Goal: Find specific page/section: Find specific page/section

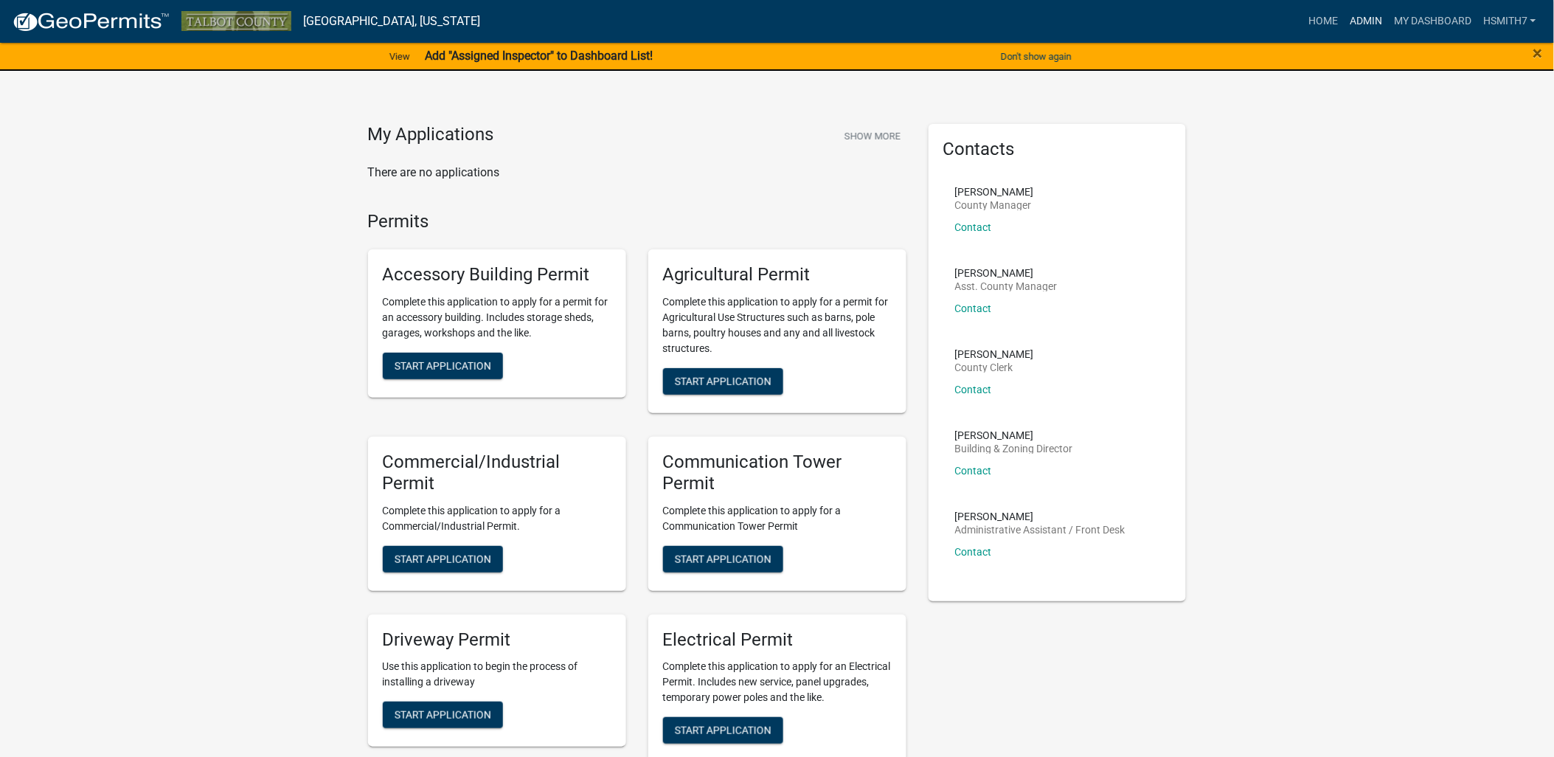
click at [1352, 7] on link "Admin" at bounding box center [1366, 21] width 44 height 28
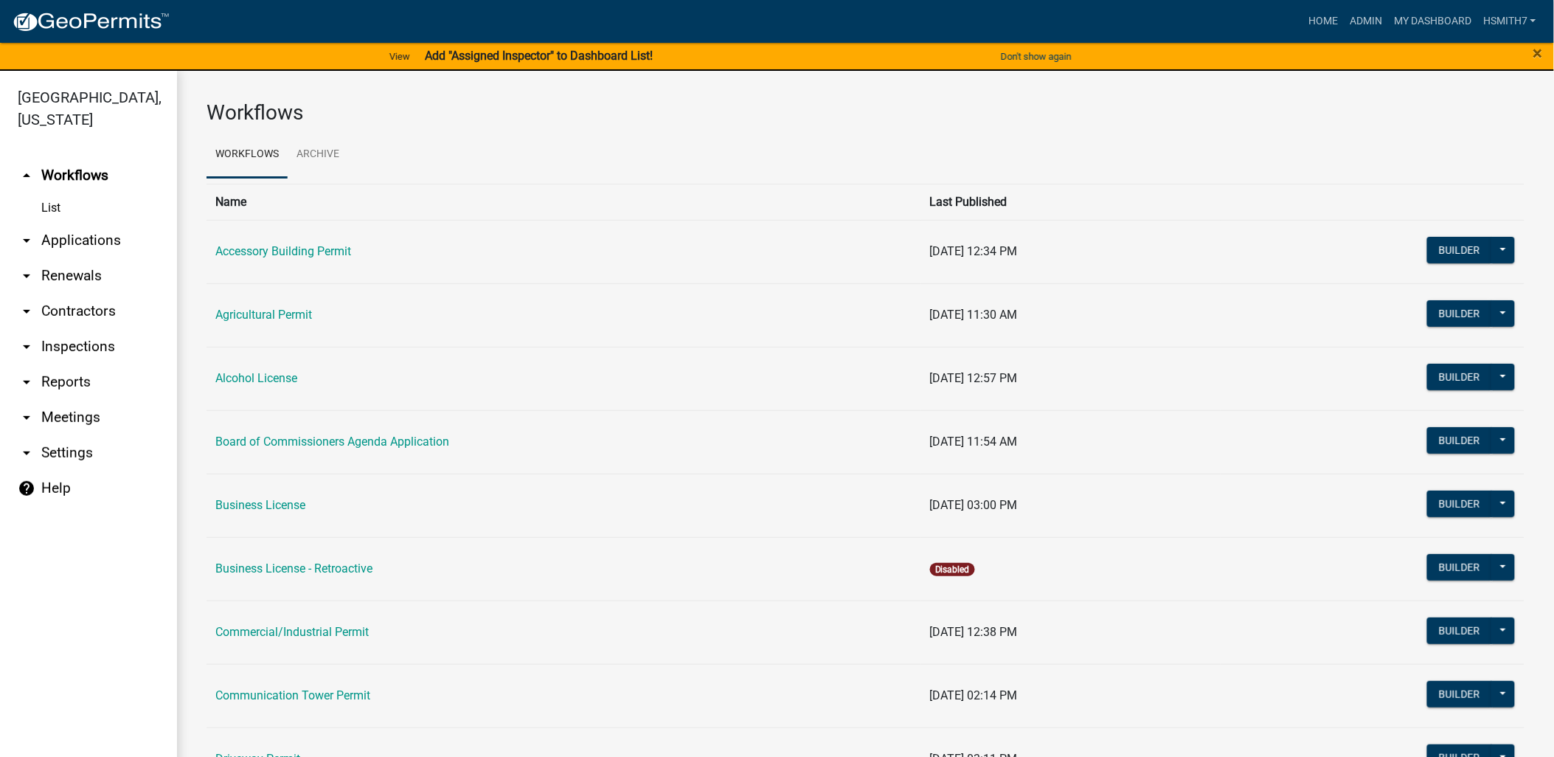
click at [77, 232] on link "arrow_drop_down Applications" at bounding box center [88, 240] width 177 height 35
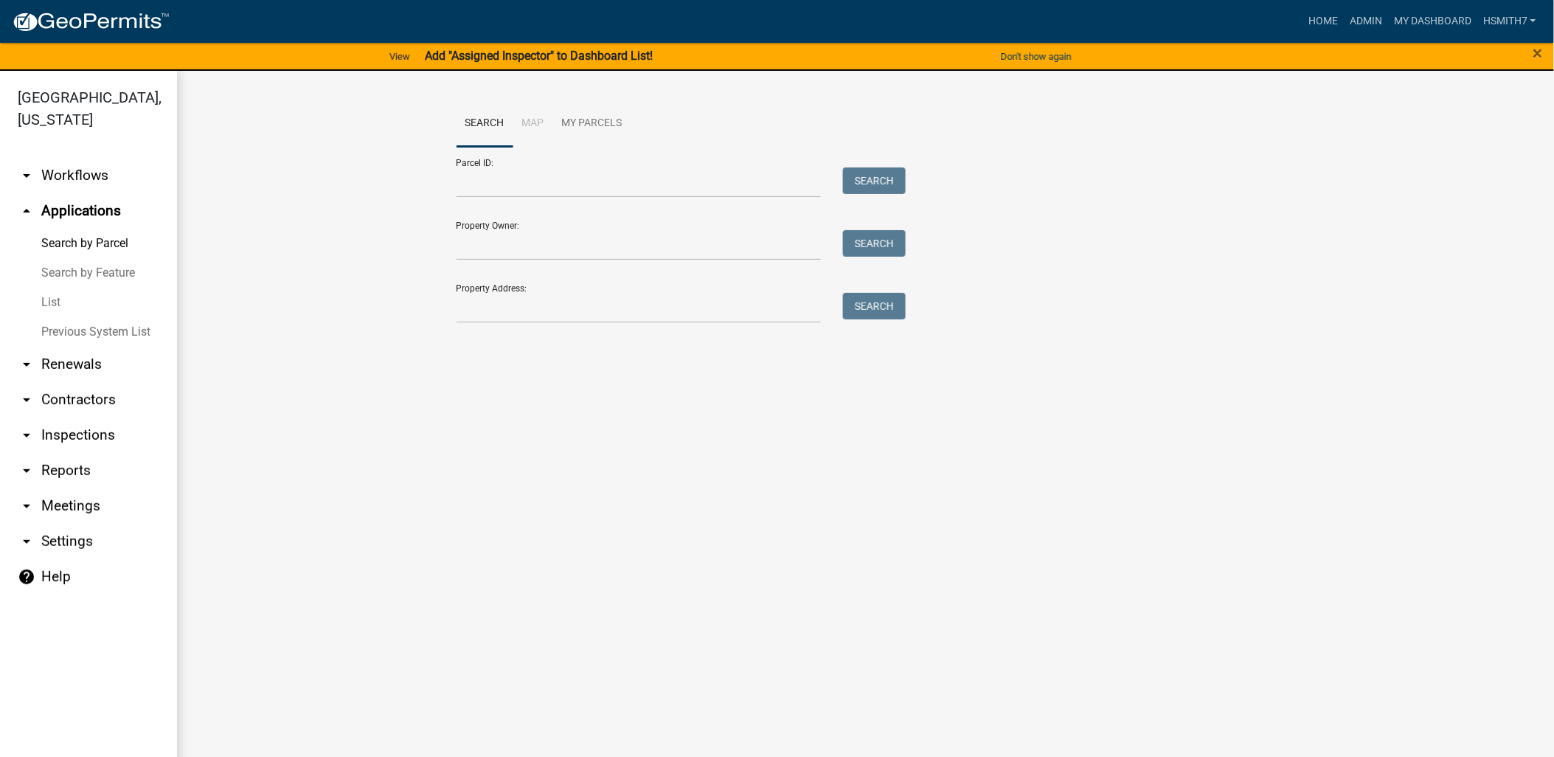
click at [58, 301] on link "List" at bounding box center [88, 303] width 177 height 30
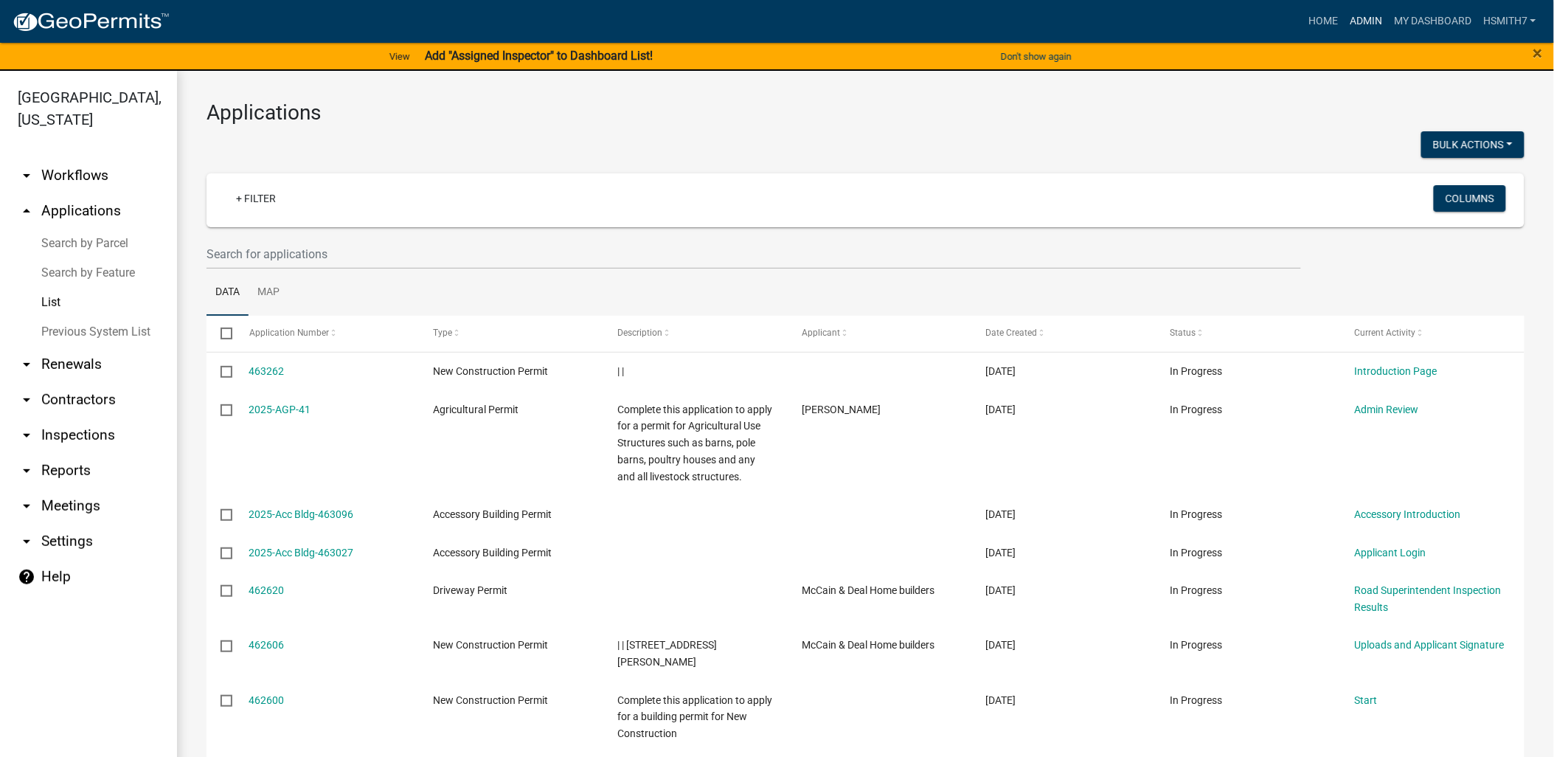
click at [1377, 13] on link "Admin" at bounding box center [1366, 21] width 44 height 28
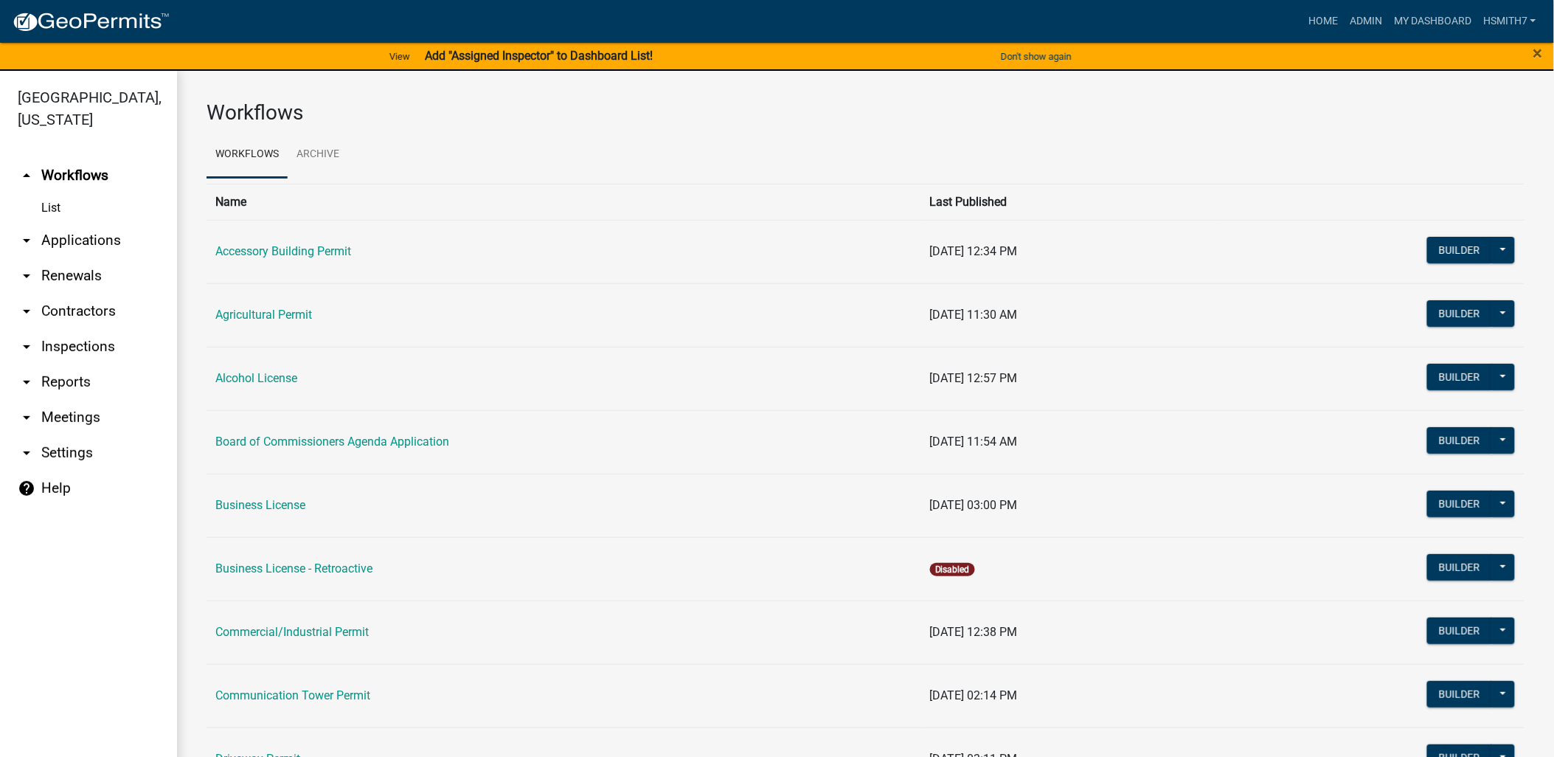
click at [105, 245] on link "arrow_drop_down Applications" at bounding box center [88, 240] width 177 height 35
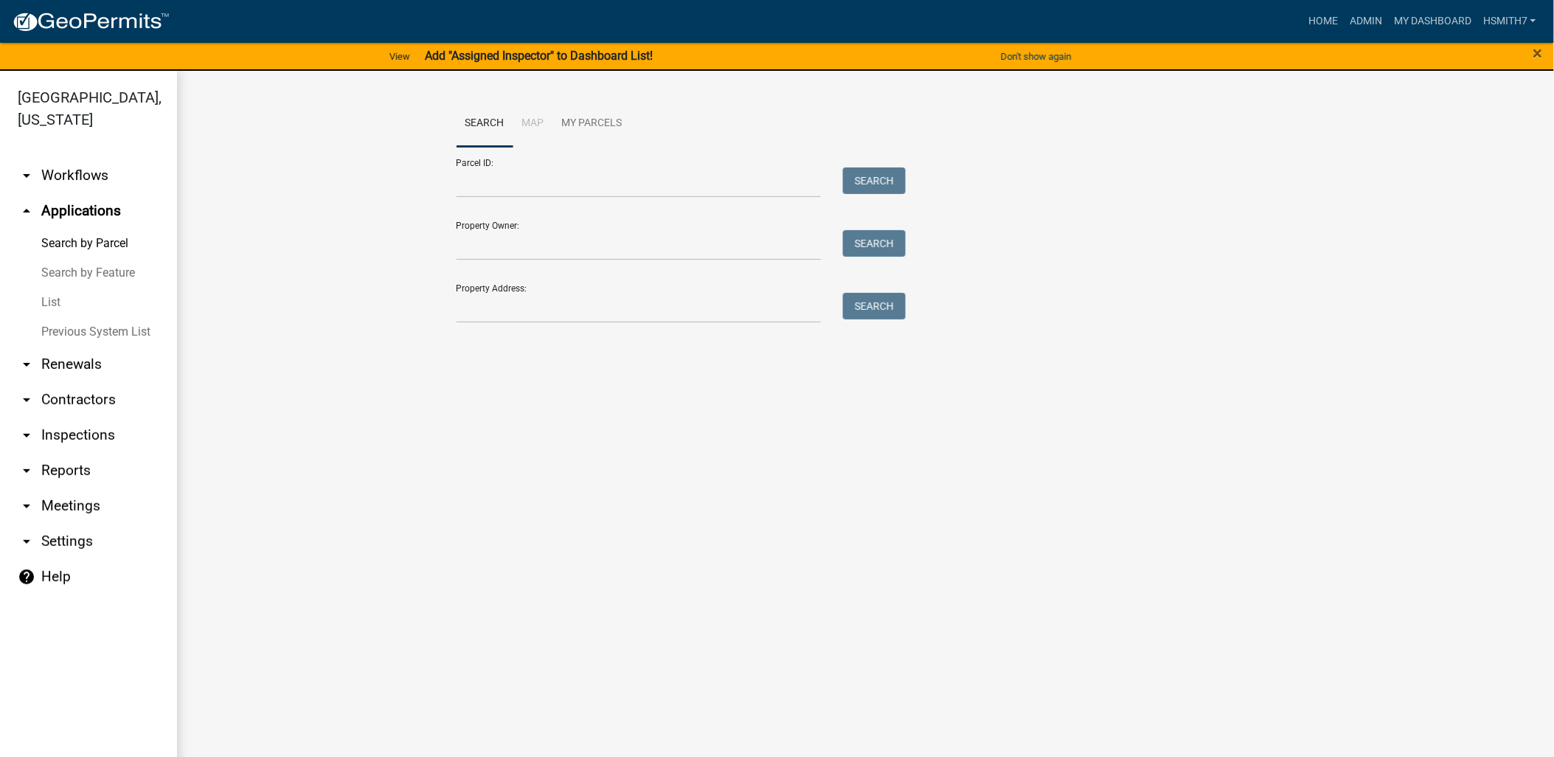
click at [49, 300] on link "List" at bounding box center [88, 303] width 177 height 30
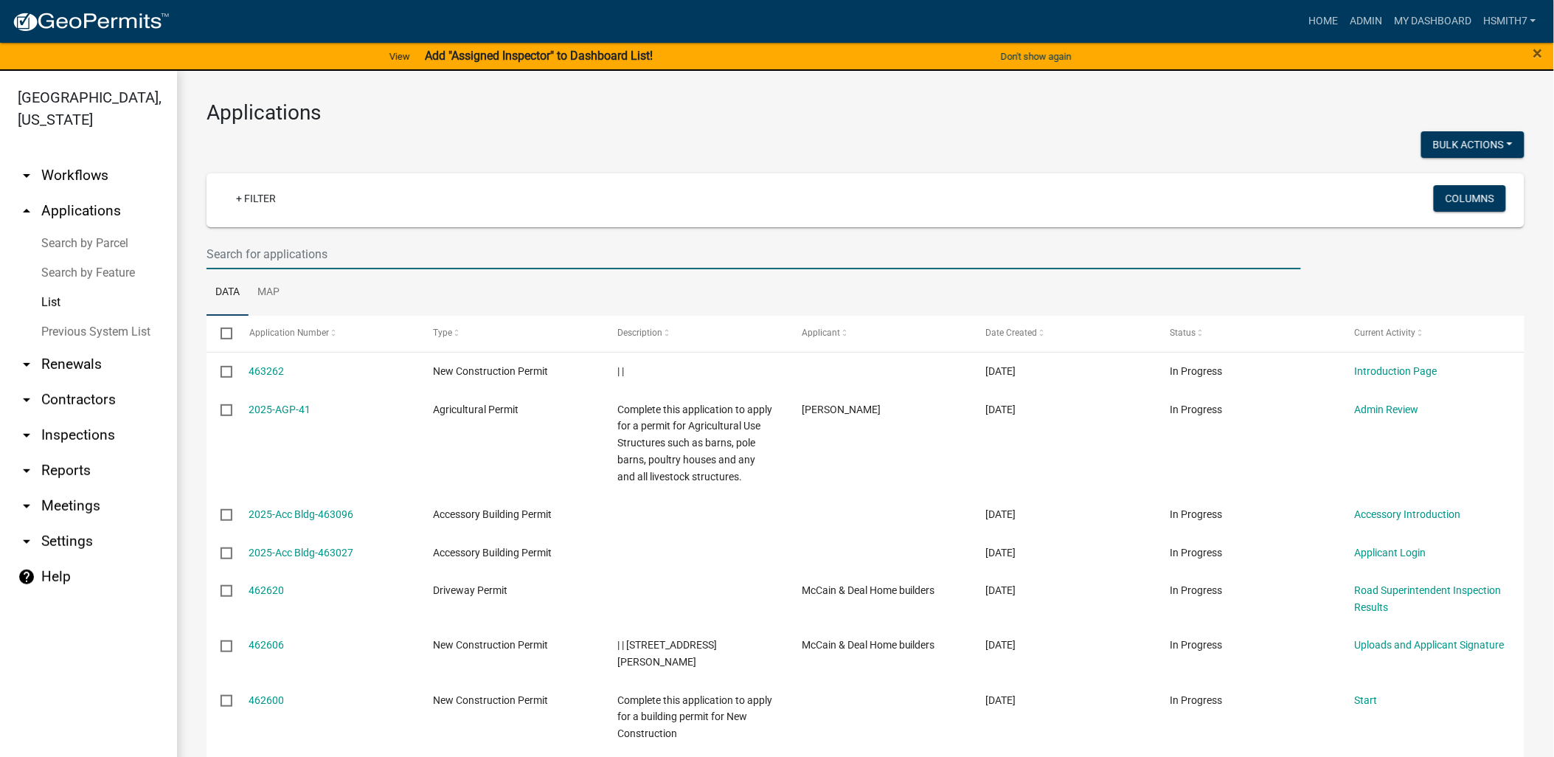
drag, startPoint x: 1021, startPoint y: 253, endPoint x: 1028, endPoint y: 246, distance: 9.4
click at [1021, 253] on input "text" at bounding box center [754, 254] width 1095 height 30
click at [1045, 291] on ul "Data Map" at bounding box center [866, 292] width 1318 height 46
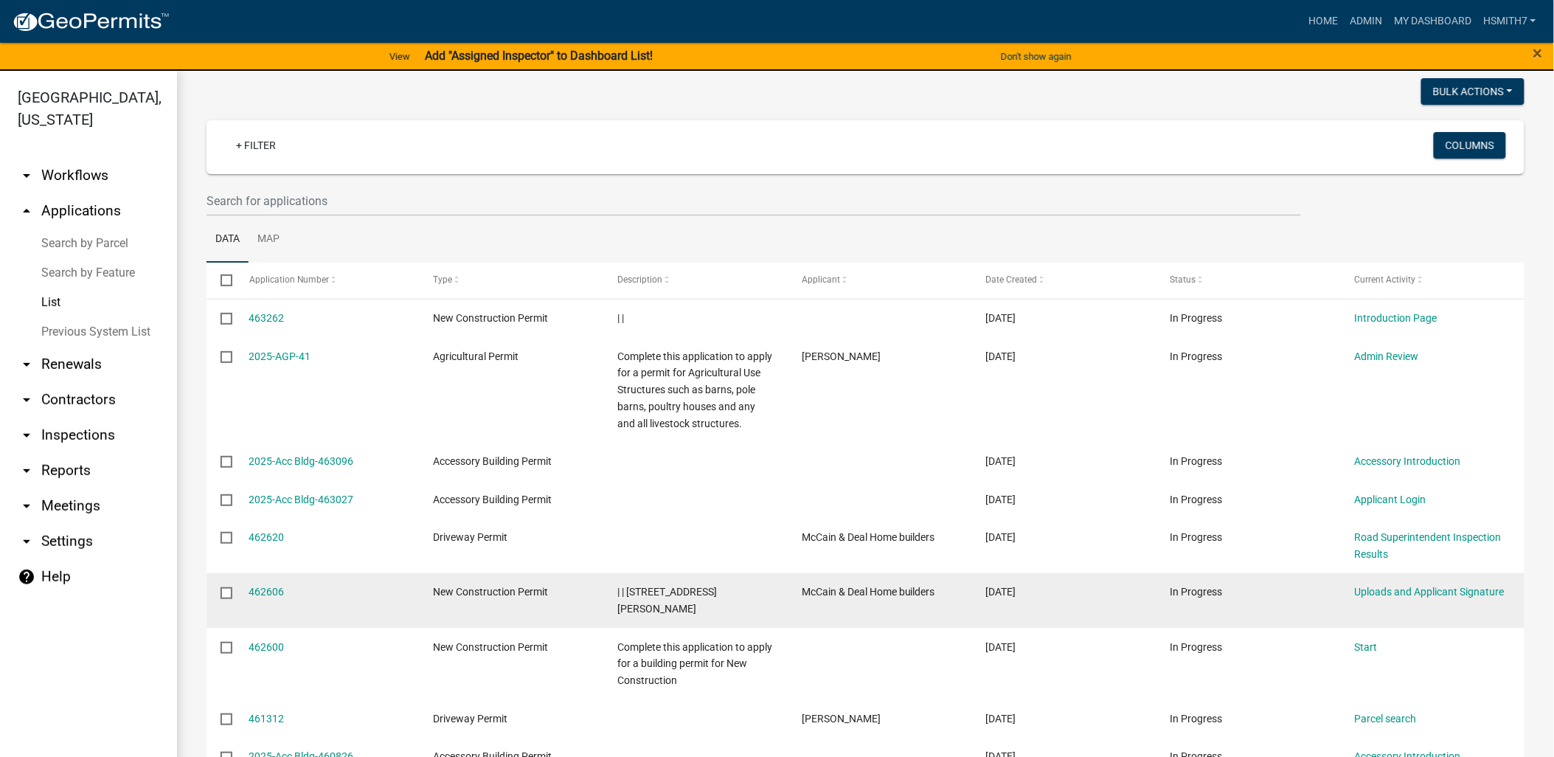
scroll to position [82, 0]
